Goal: Information Seeking & Learning: Learn about a topic

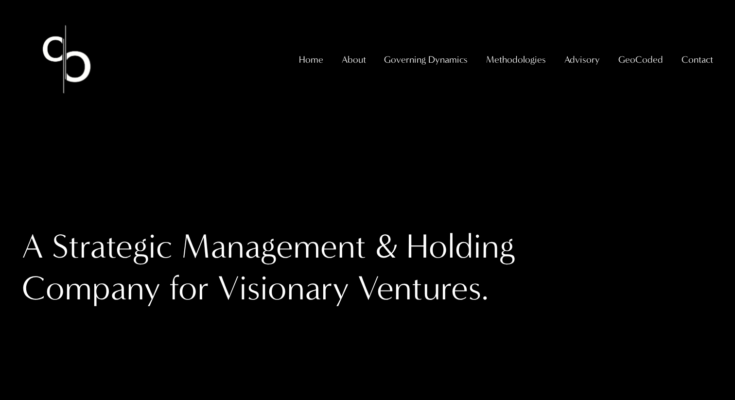
click at [630, 68] on link "GeoCoded" at bounding box center [640, 59] width 45 height 19
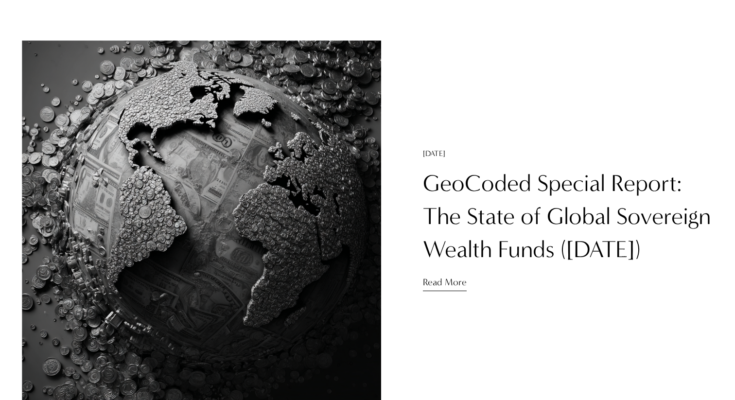
scroll to position [119, 0]
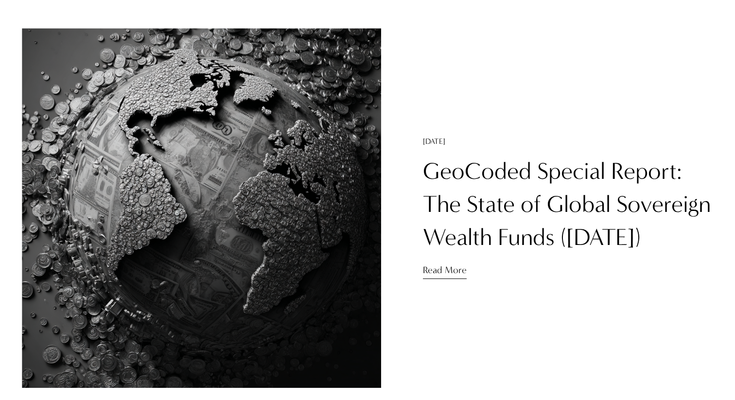
click at [472, 173] on link "GeoCoded Special Report: The State of Global Sovereign Wealth Funds ([DATE])" at bounding box center [567, 204] width 288 height 94
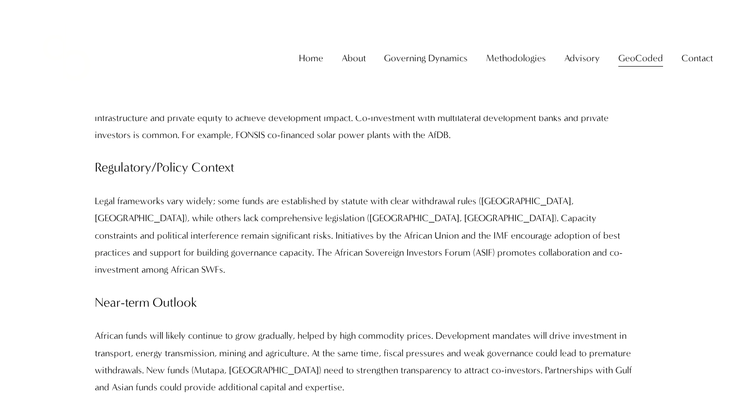
scroll to position [0, 61]
